Goal: Information Seeking & Learning: Find specific fact

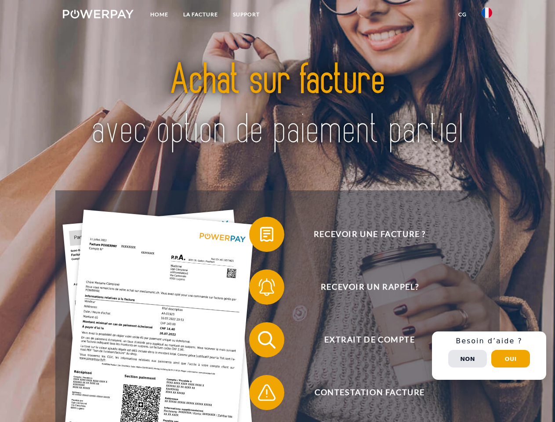
click at [98, 15] on img at bounding box center [98, 14] width 71 height 9
click at [487, 15] on img at bounding box center [487, 12] width 11 height 11
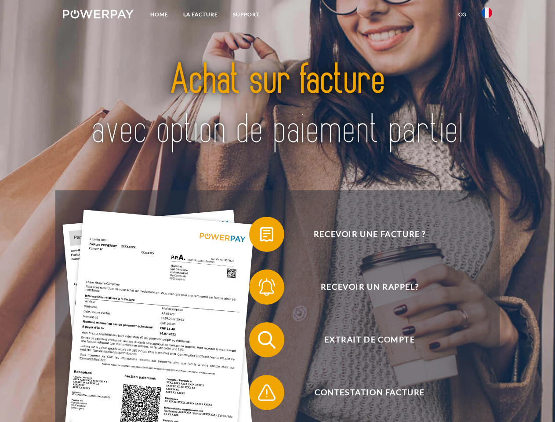
click at [462, 15] on link "CG" at bounding box center [462, 15] width 23 height 16
click at [260, 236] on span at bounding box center [254, 234] width 44 height 44
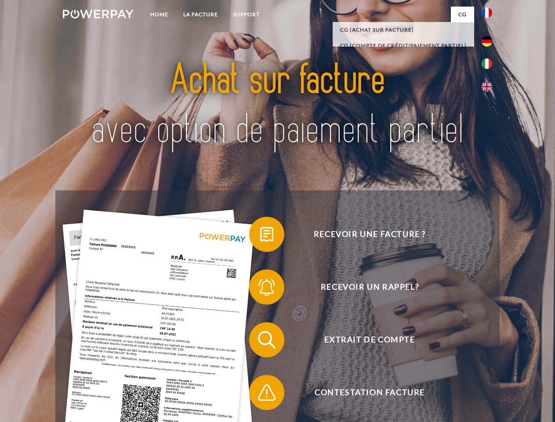
click at [260, 289] on span at bounding box center [254, 287] width 44 height 44
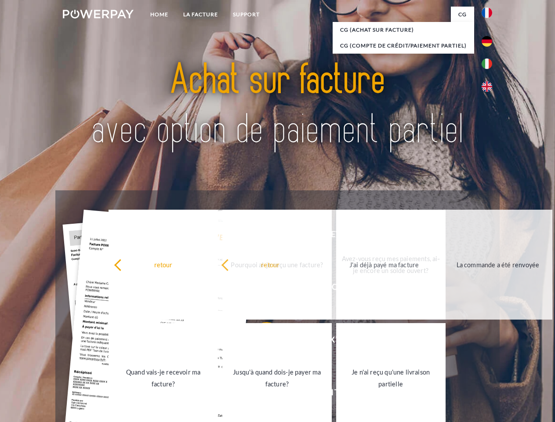
click at [260, 342] on link "Jusqu'à quand dois-je payer ma facture?" at bounding box center [276, 378] width 109 height 110
click at [336, 394] on link "Je n'ai reçu qu'une livraison partielle" at bounding box center [390, 378] width 109 height 110
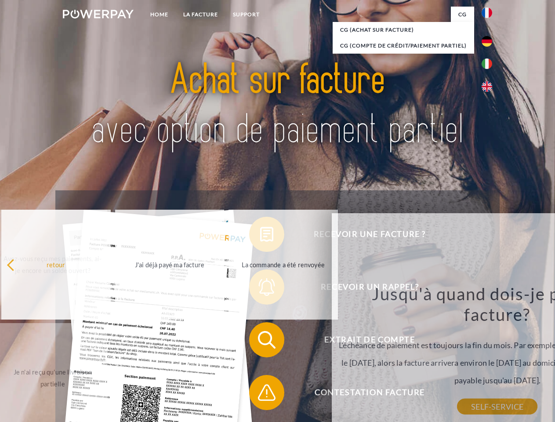
click at [489, 356] on div "Recevoir une facture ? Recevoir un rappel? Extrait de compte retour" at bounding box center [277, 366] width 444 height 352
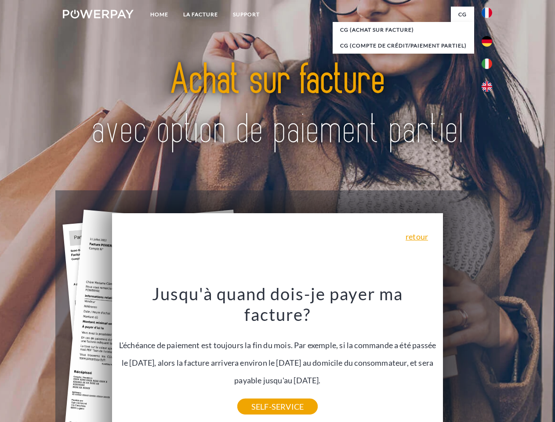
click at [468, 357] on span "Extrait de compte" at bounding box center [369, 339] width 215 height 35
click at [511, 359] on header "Home LA FACTURE Support" at bounding box center [277, 303] width 555 height 607
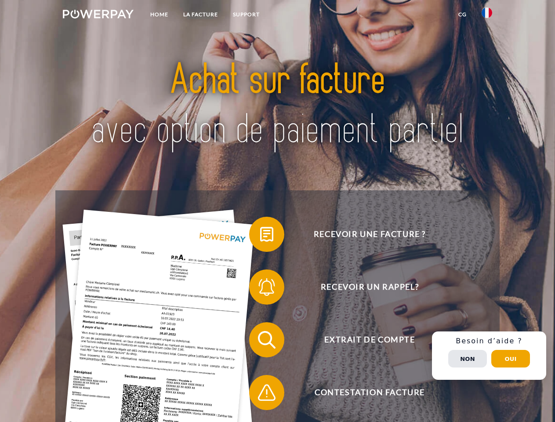
click at [98, 15] on img at bounding box center [98, 14] width 71 height 9
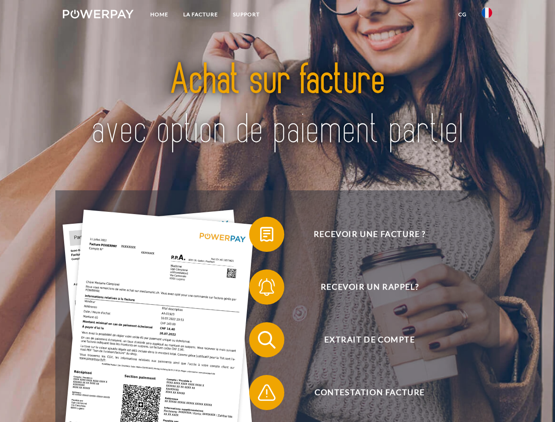
click at [487, 15] on img at bounding box center [487, 12] width 11 height 11
click at [462, 15] on link "CG" at bounding box center [462, 15] width 23 height 16
click at [260, 236] on span at bounding box center [254, 234] width 44 height 44
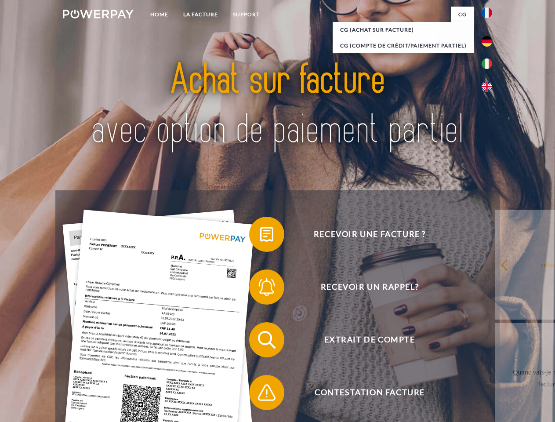
click at [260, 289] on div "Recevoir une facture ? Recevoir un rappel? Extrait de compte retour" at bounding box center [277, 366] width 444 height 352
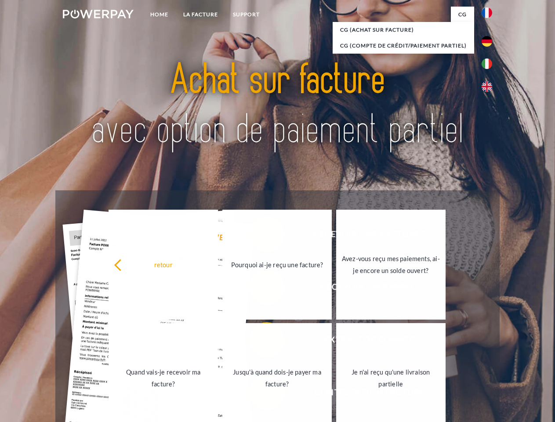
click at [260, 342] on link "Jusqu'à quand dois-je payer ma facture?" at bounding box center [276, 378] width 109 height 110
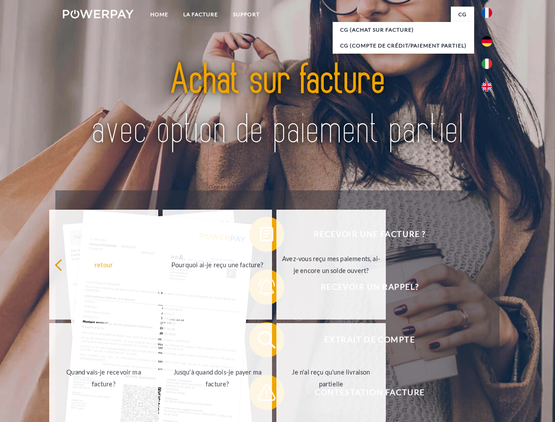
click at [260, 394] on span at bounding box center [254, 393] width 44 height 44
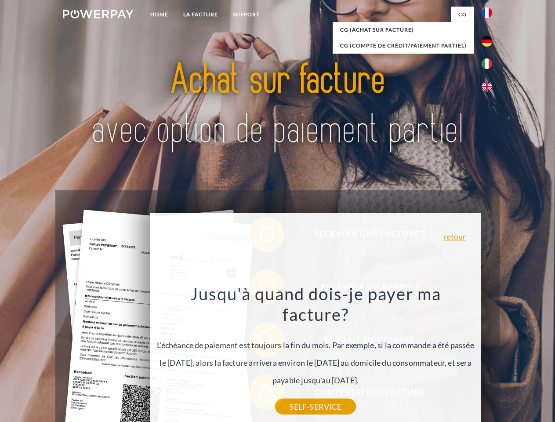
click at [489, 356] on div "Recevoir une facture ? Recevoir un rappel? Extrait de compte retour" at bounding box center [277, 366] width 444 height 352
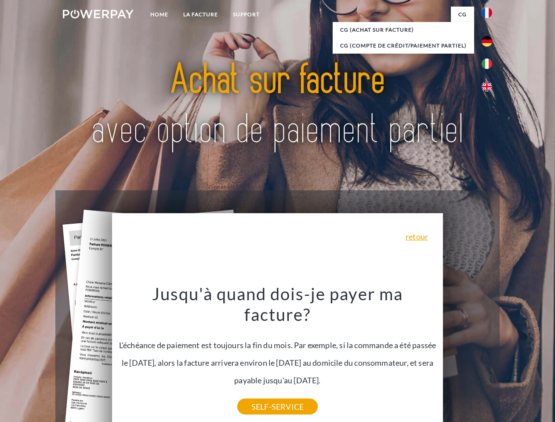
click at [468, 357] on span "Extrait de compte" at bounding box center [369, 339] width 215 height 35
click at [511, 359] on header "Home LA FACTURE Support" at bounding box center [277, 303] width 555 height 607
